Goal: Task Accomplishment & Management: Manage account settings

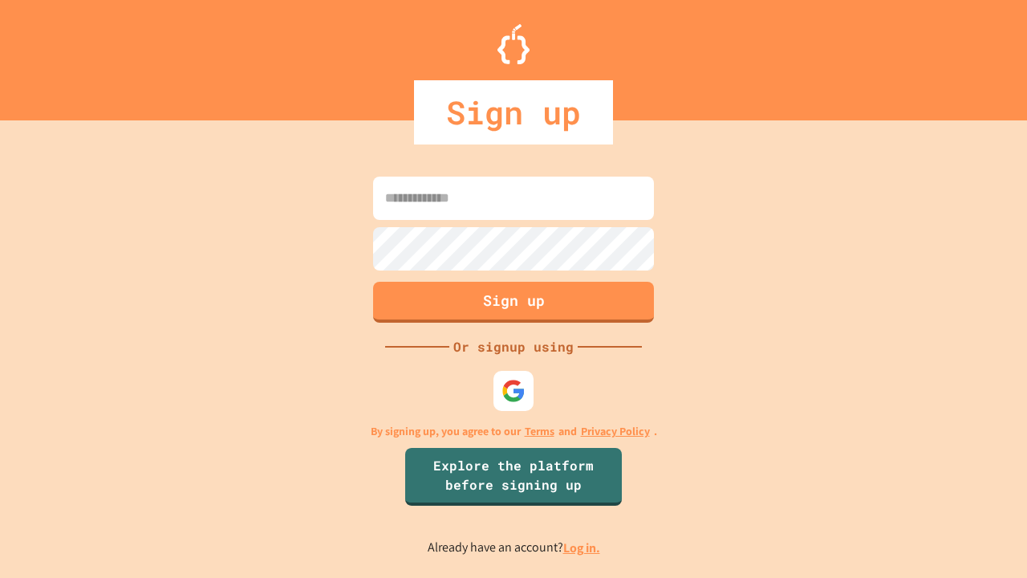
click at [583, 547] on link "Log in." at bounding box center [581, 547] width 37 height 17
